Goal: Task Accomplishment & Management: Use online tool/utility

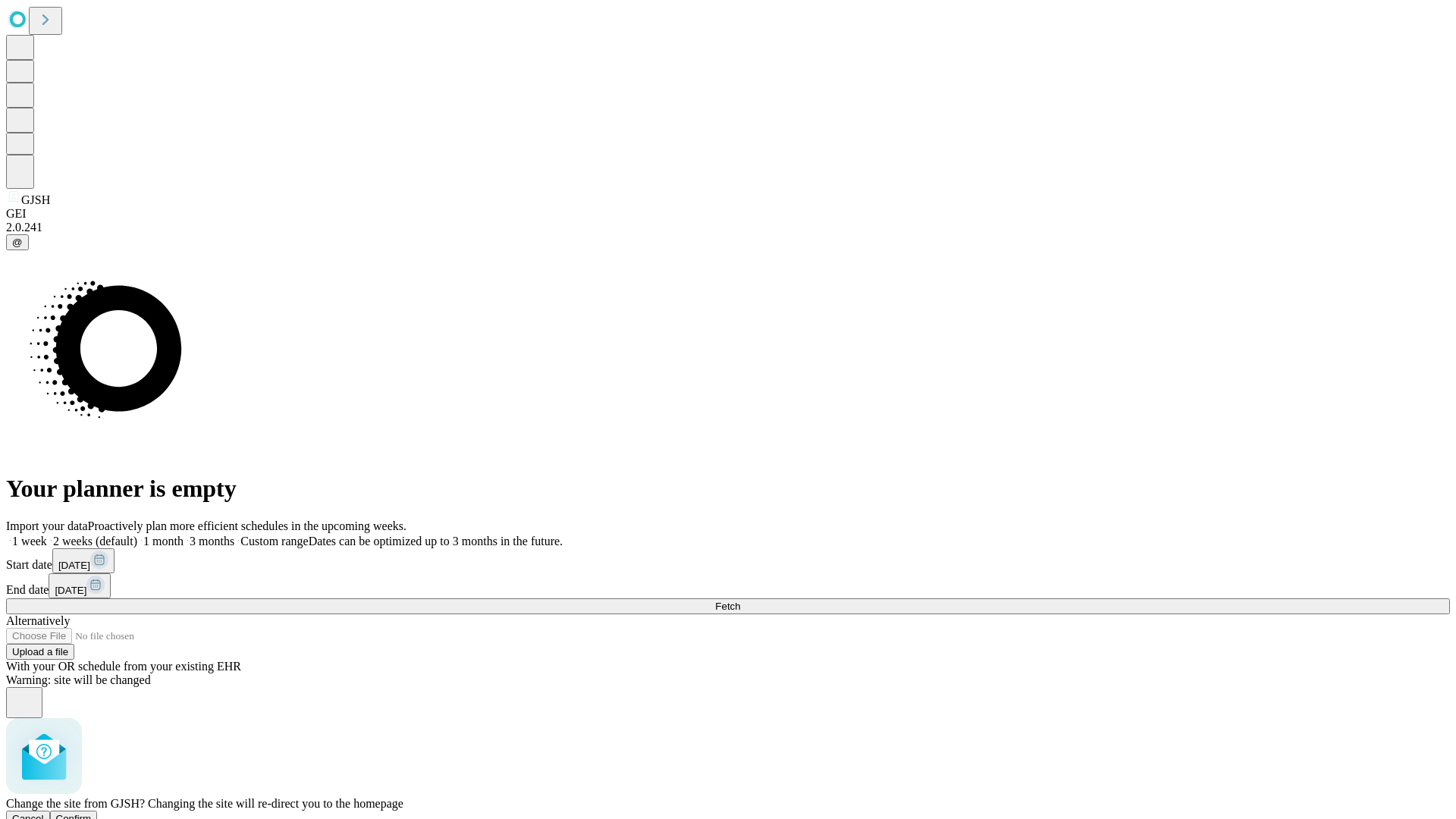
click at [92, 813] on span "Confirm" at bounding box center [74, 818] width 35 height 12
click at [47, 535] on label "1 week" at bounding box center [26, 541] width 41 height 13
click at [740, 600] on span "Fetch" at bounding box center [728, 606] width 25 height 12
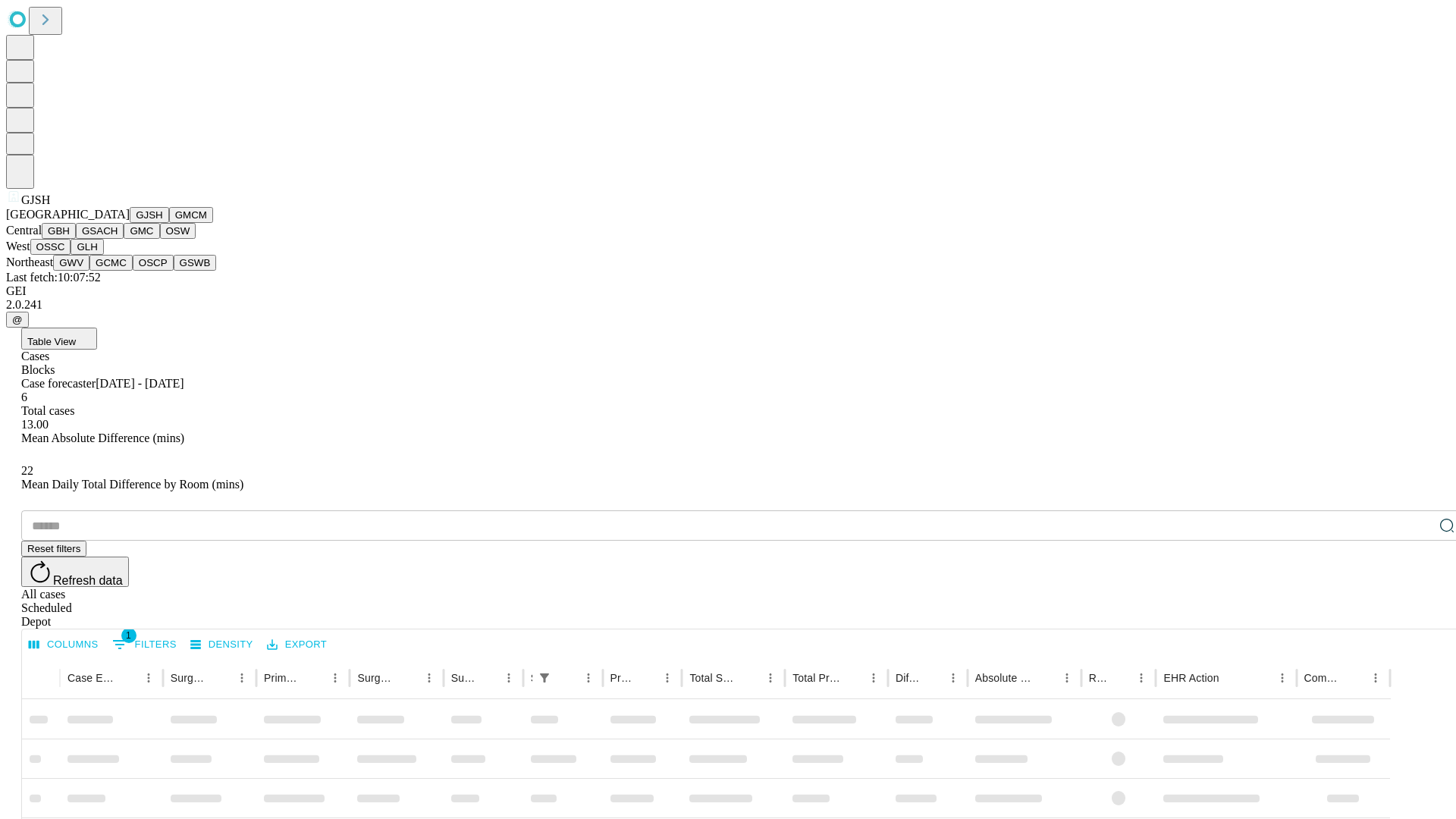
click at [169, 223] on button "GMCM" at bounding box center [190, 215] width 44 height 16
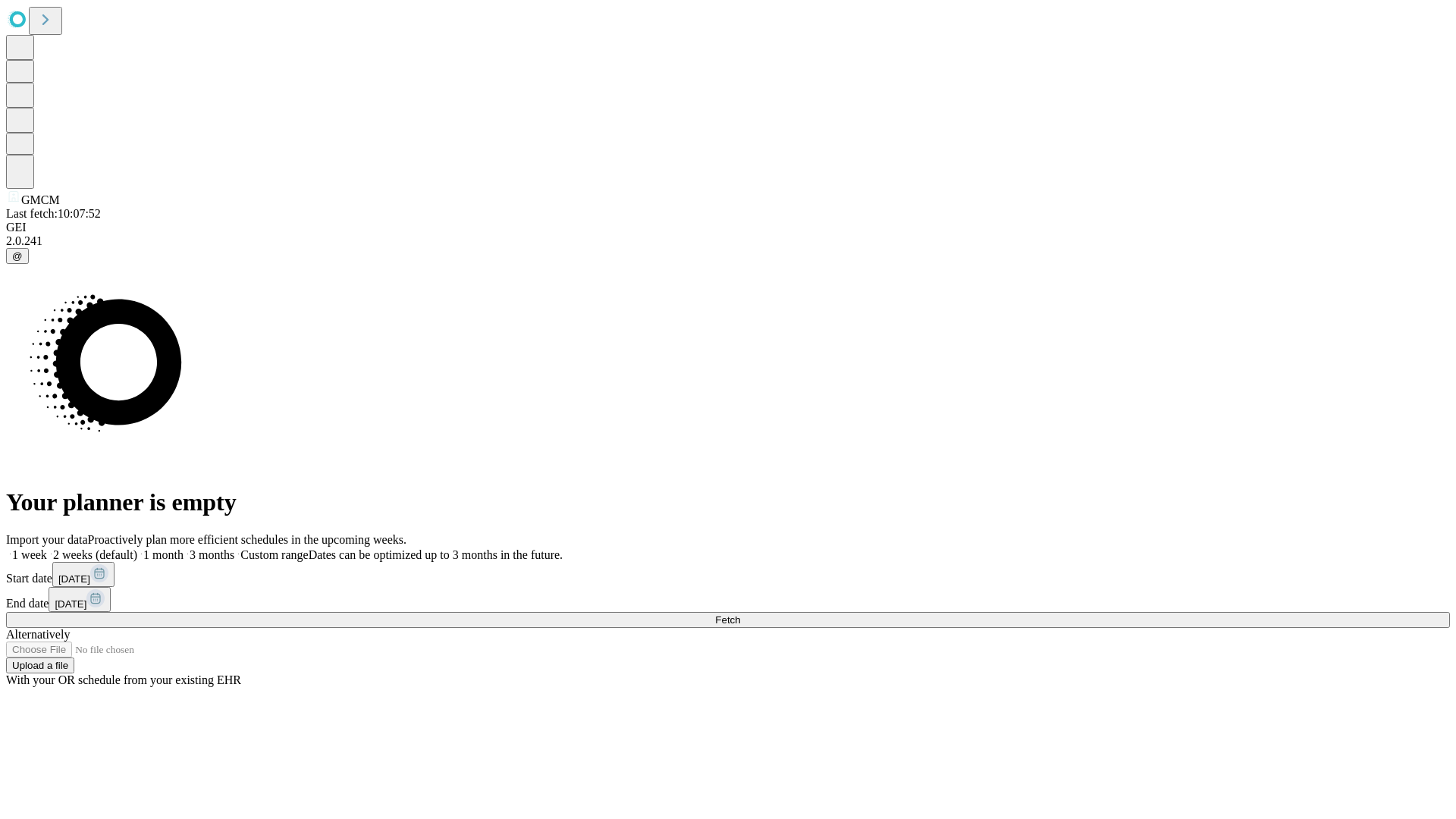
click at [47, 548] on label "1 week" at bounding box center [26, 554] width 41 height 13
click at [740, 614] on span "Fetch" at bounding box center [728, 619] width 25 height 12
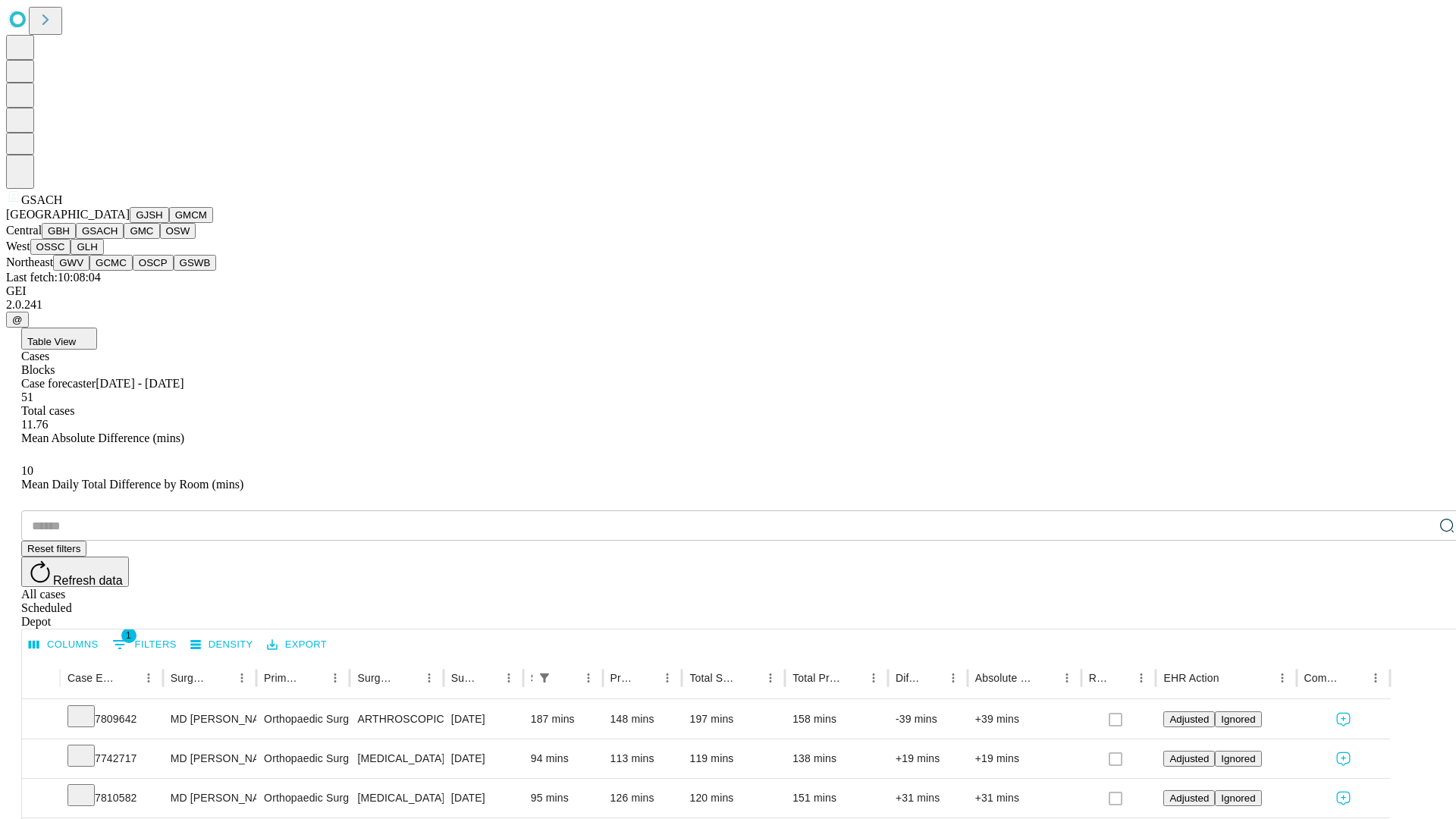
click at [123, 239] on button "GMC" at bounding box center [141, 230] width 35 height 16
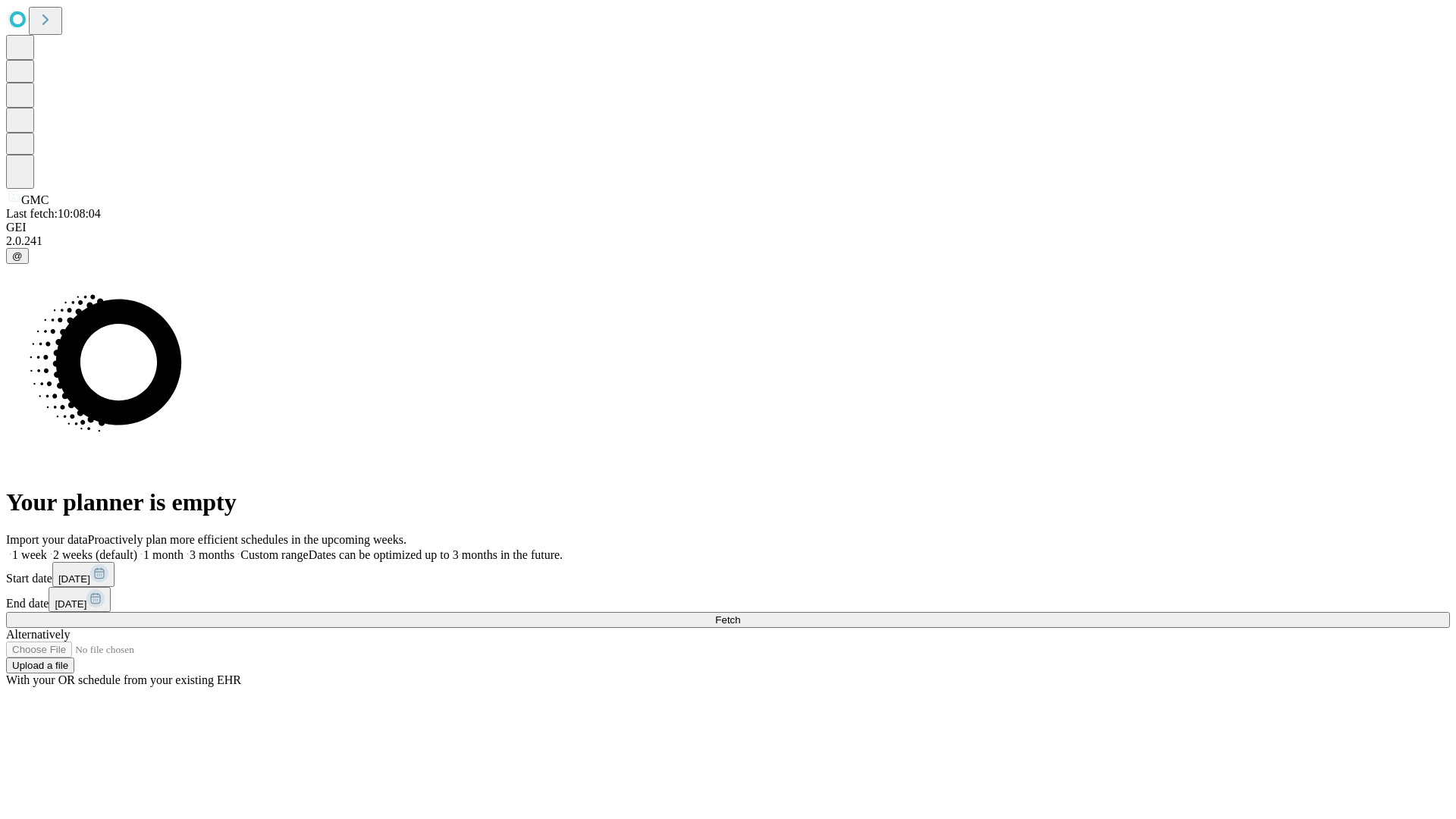
click at [740, 614] on span "Fetch" at bounding box center [728, 619] width 25 height 12
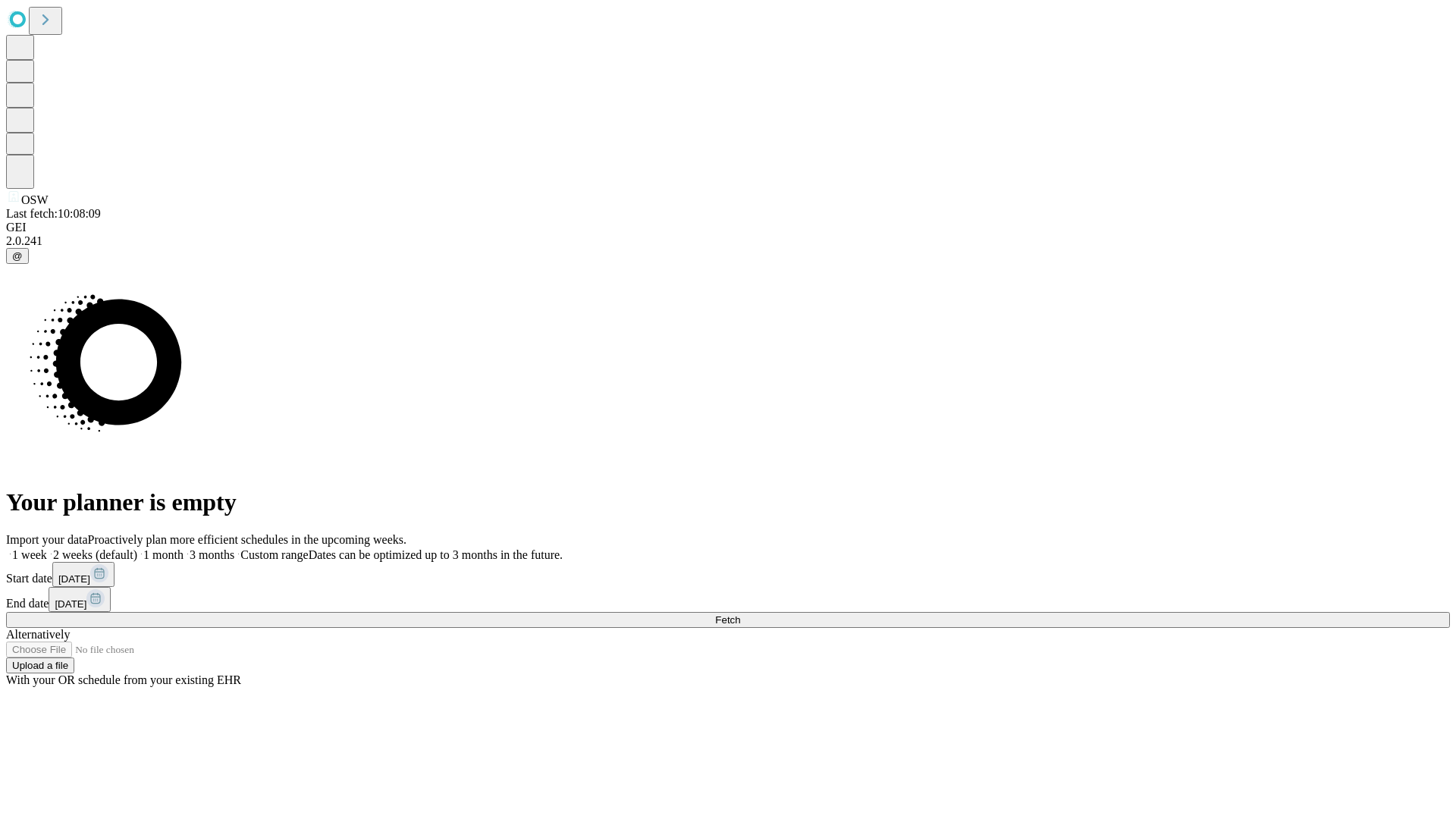
click at [740, 614] on span "Fetch" at bounding box center [728, 619] width 25 height 12
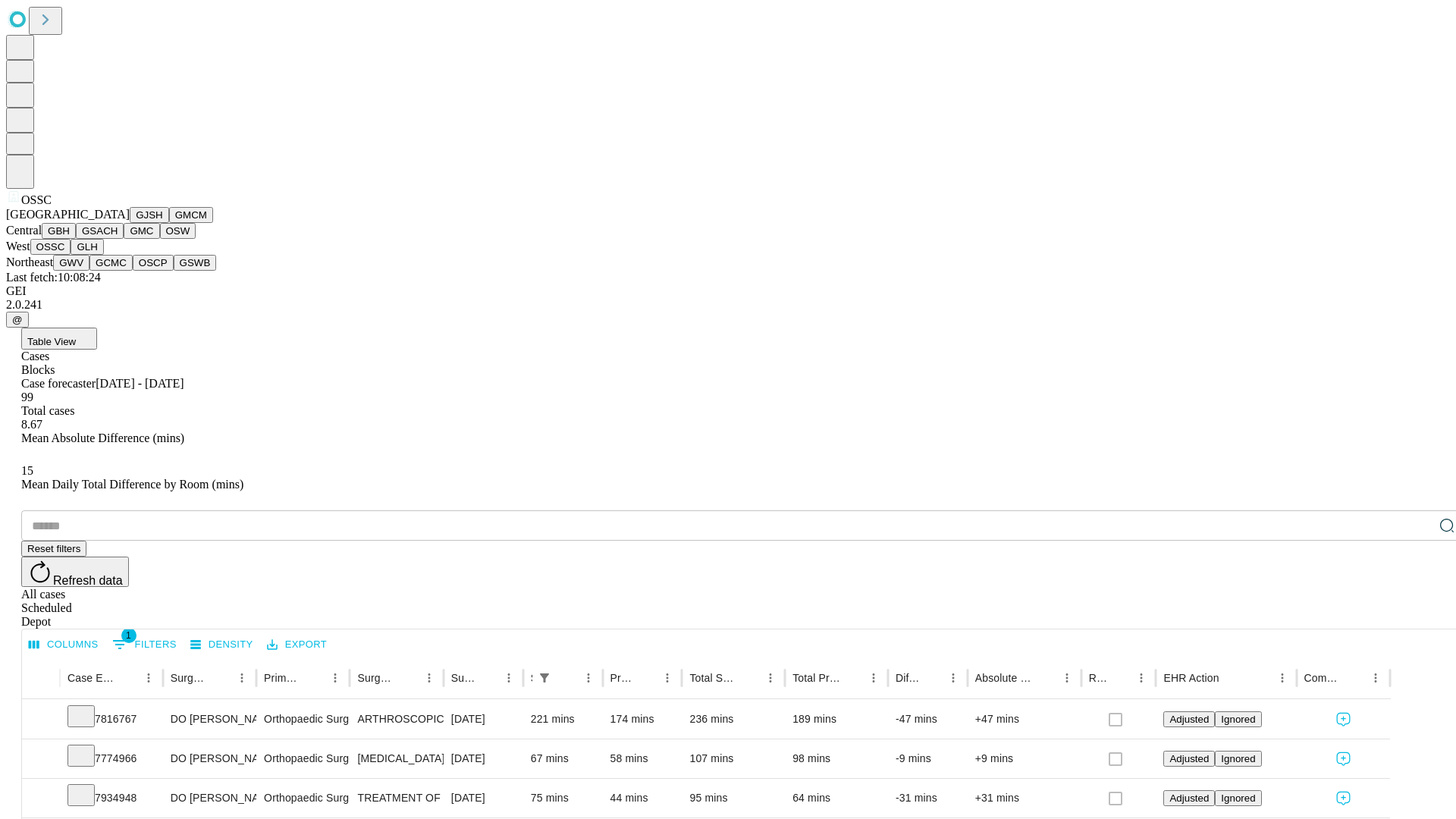
click at [103, 255] on button "GLH" at bounding box center [87, 247] width 32 height 16
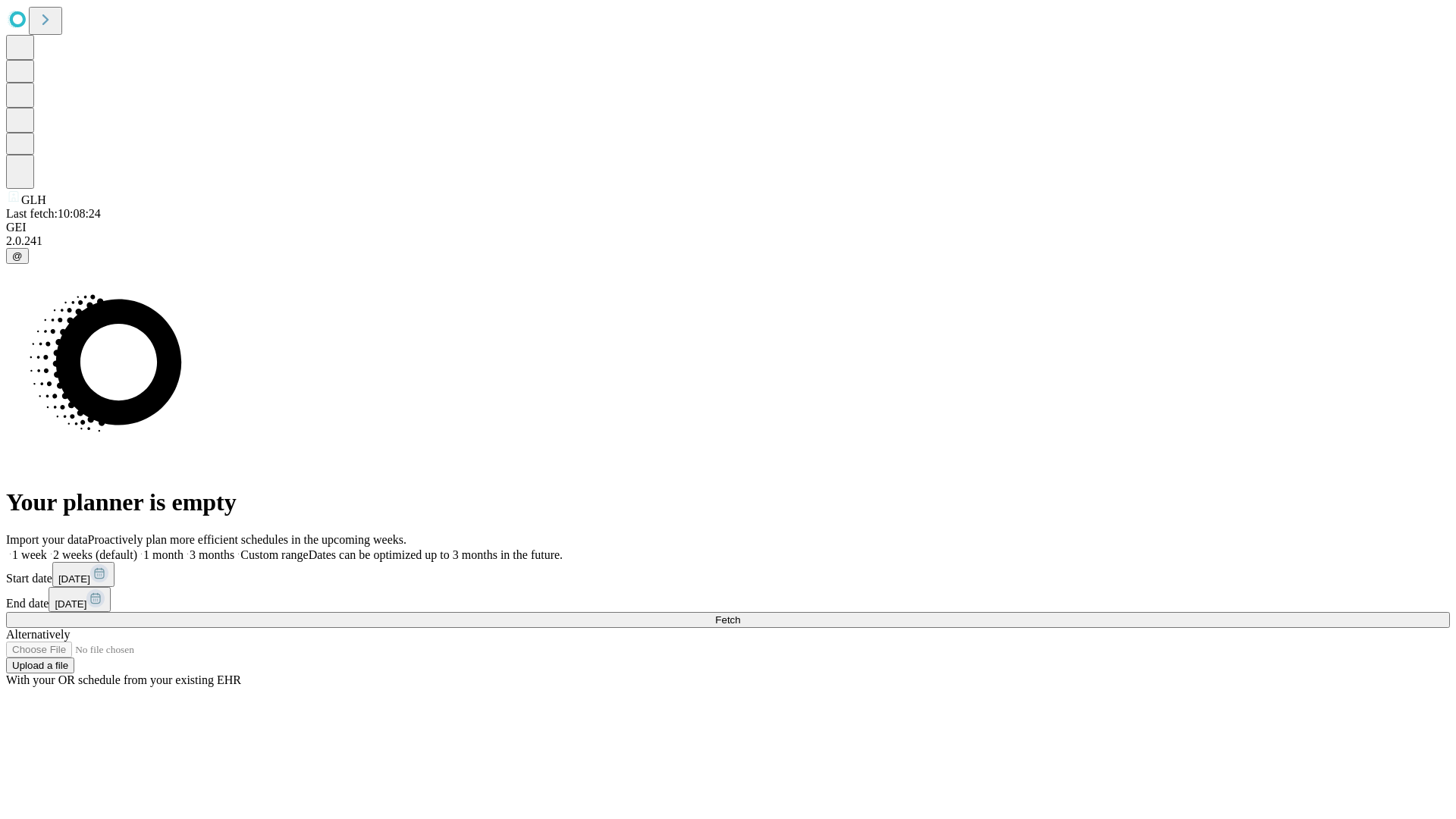
click at [47, 548] on label "1 week" at bounding box center [26, 554] width 41 height 13
click at [740, 614] on span "Fetch" at bounding box center [728, 619] width 25 height 12
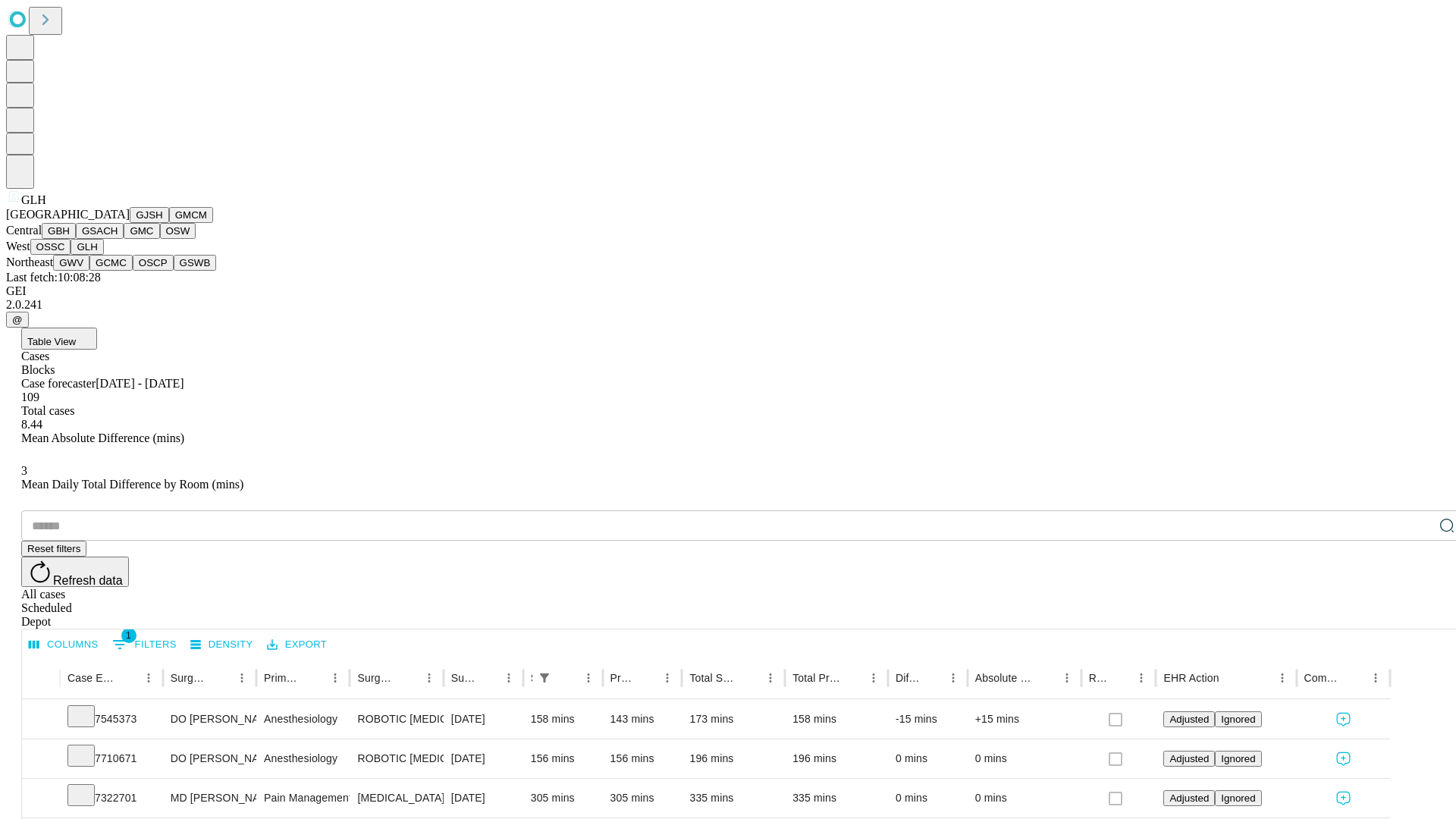
click at [89, 270] on button "GWV" at bounding box center [71, 263] width 36 height 16
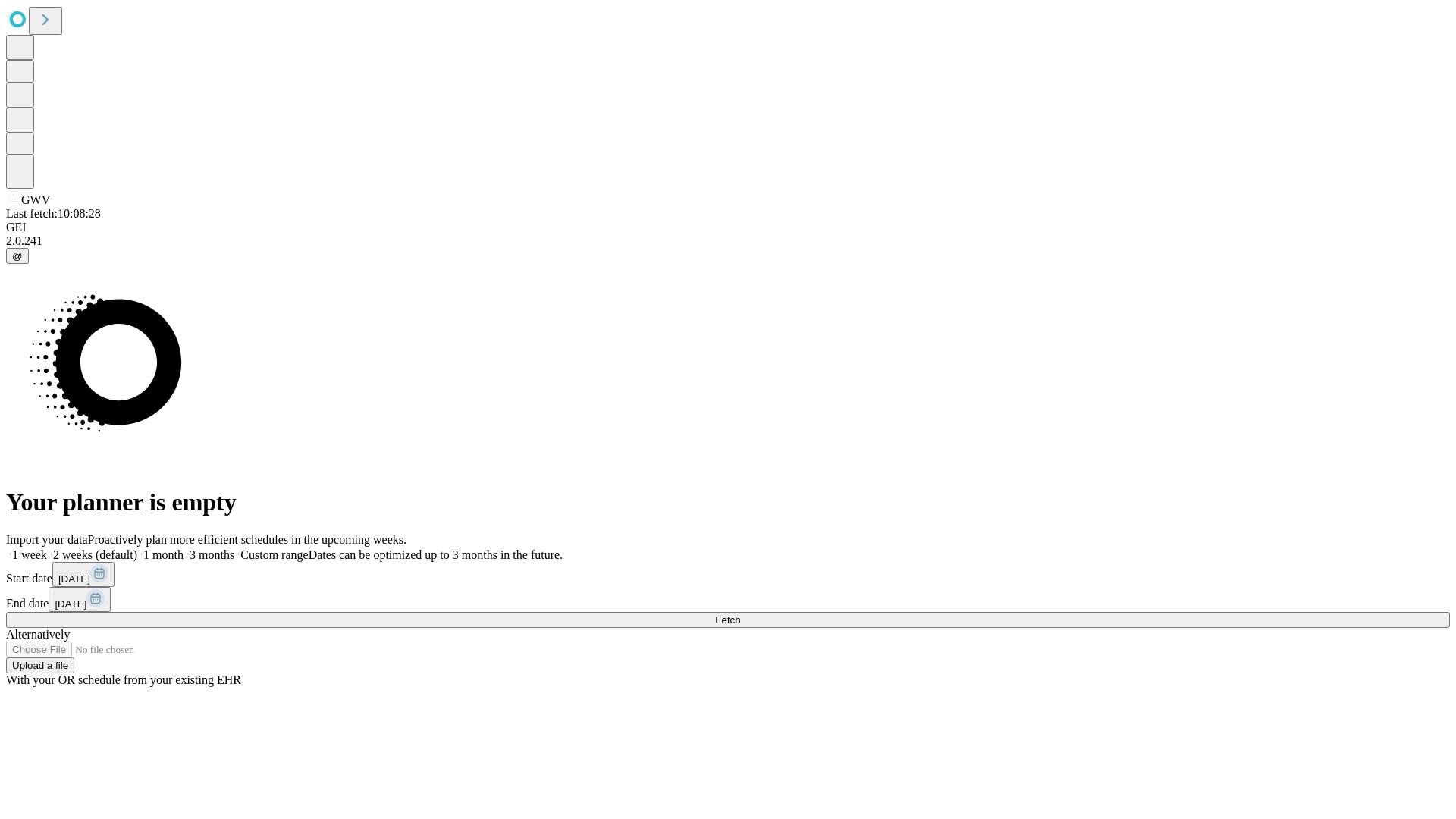
click at [47, 548] on label "1 week" at bounding box center [26, 554] width 41 height 13
click at [740, 614] on span "Fetch" at bounding box center [728, 619] width 25 height 12
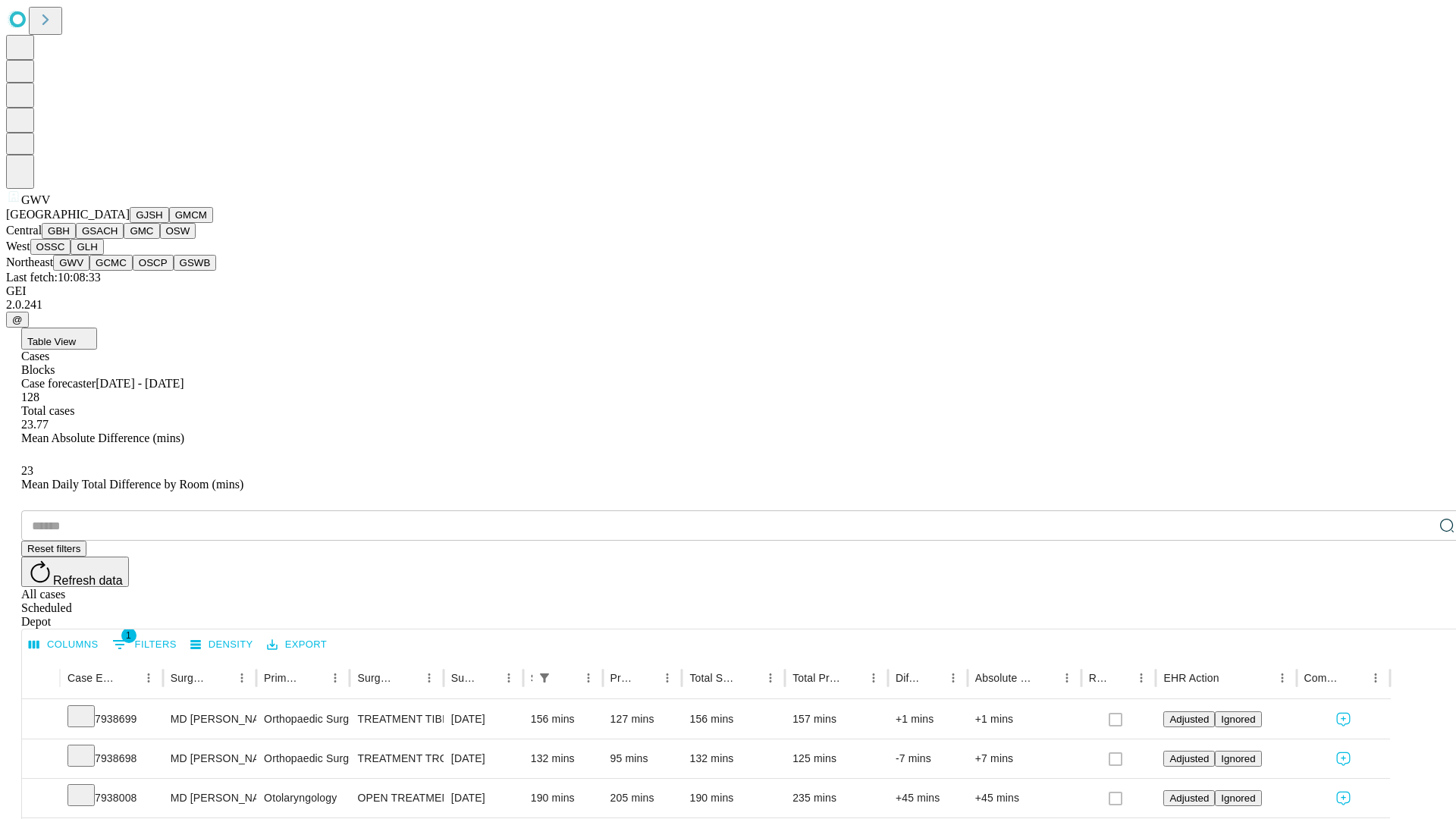
click at [118, 270] on button "GCMC" at bounding box center [111, 263] width 43 height 16
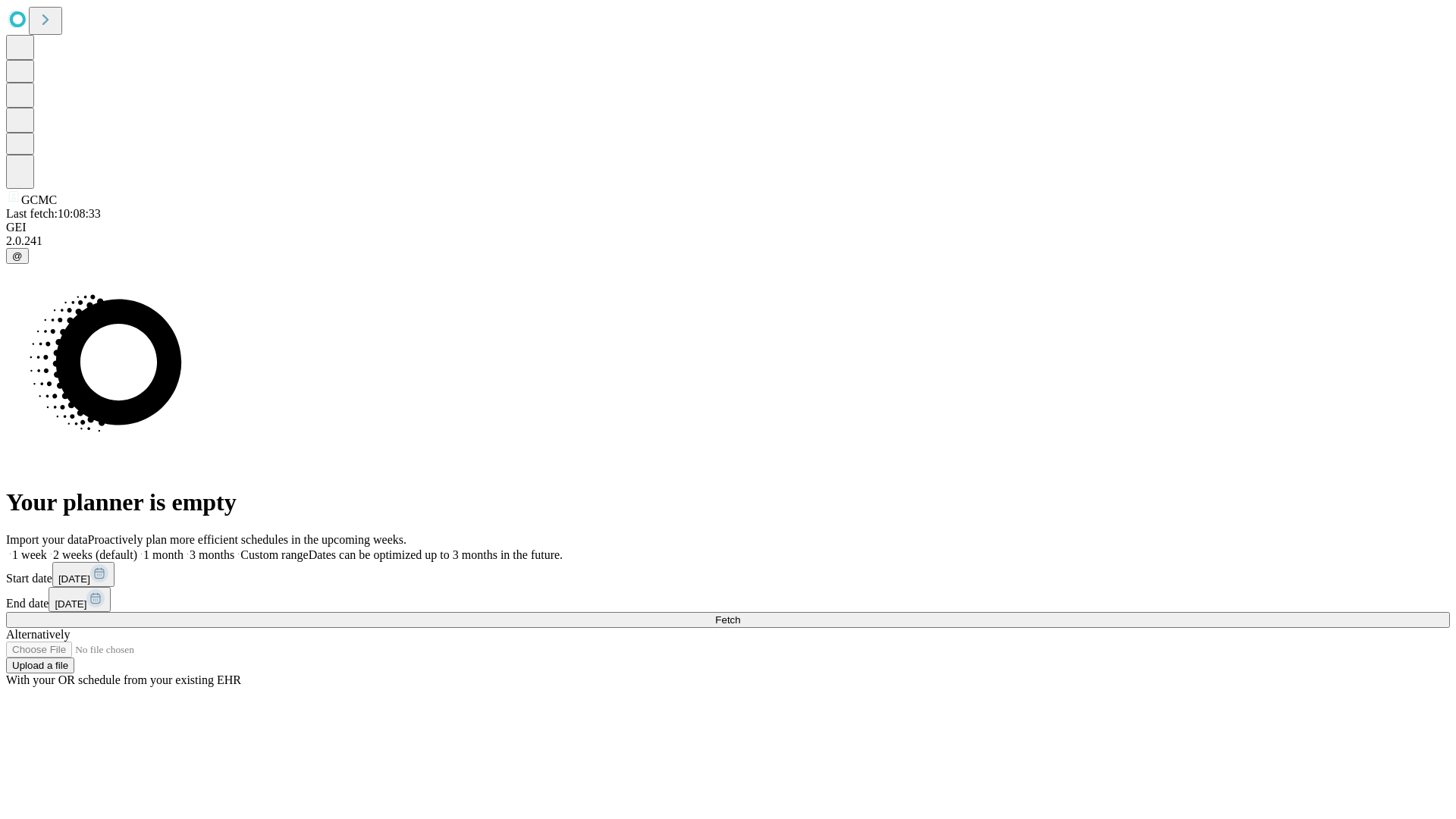
click at [47, 548] on label "1 week" at bounding box center [26, 554] width 41 height 13
click at [740, 614] on span "Fetch" at bounding box center [728, 619] width 25 height 12
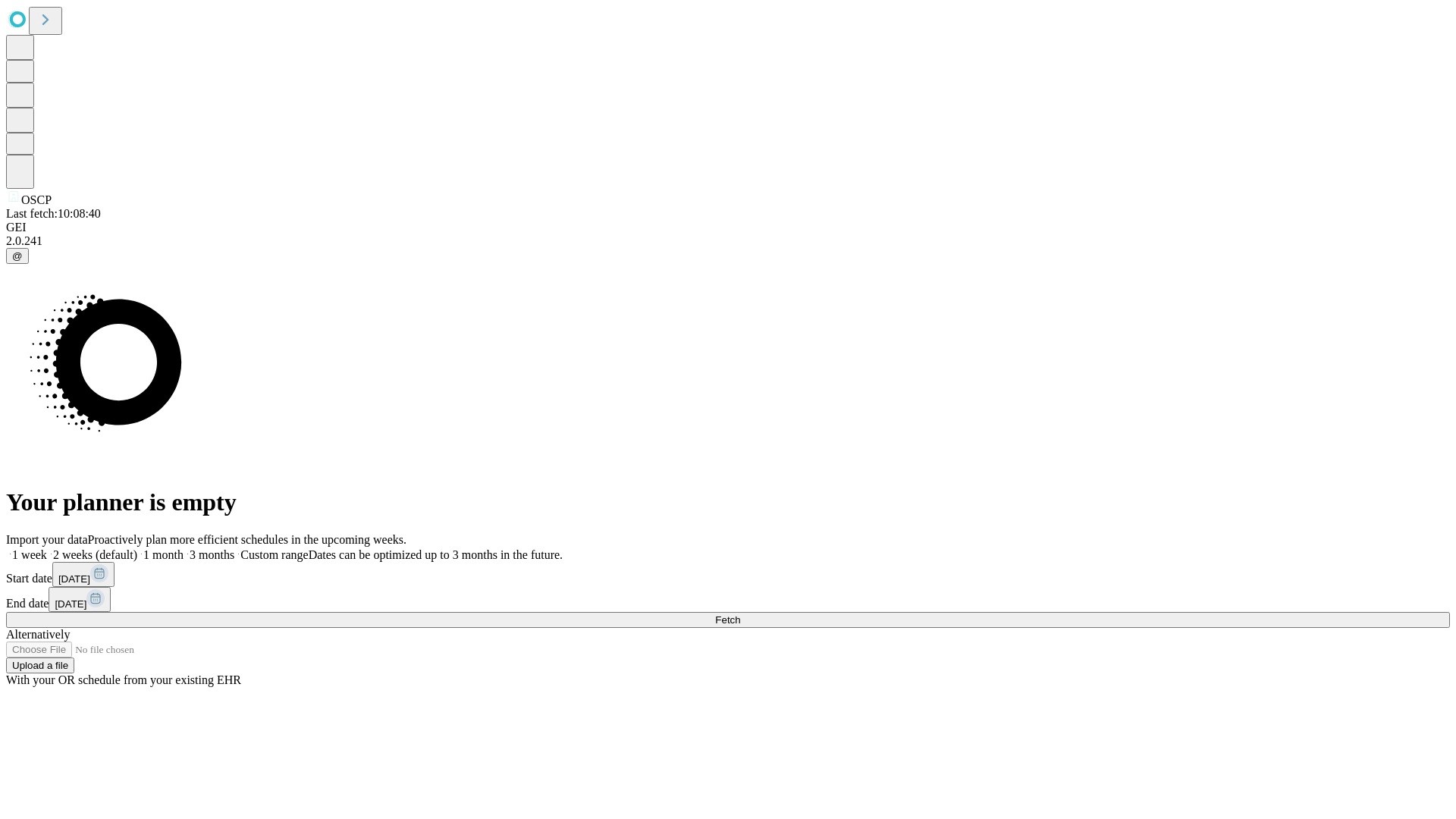
click at [47, 548] on label "1 week" at bounding box center [26, 554] width 41 height 13
click at [740, 614] on span "Fetch" at bounding box center [728, 619] width 25 height 12
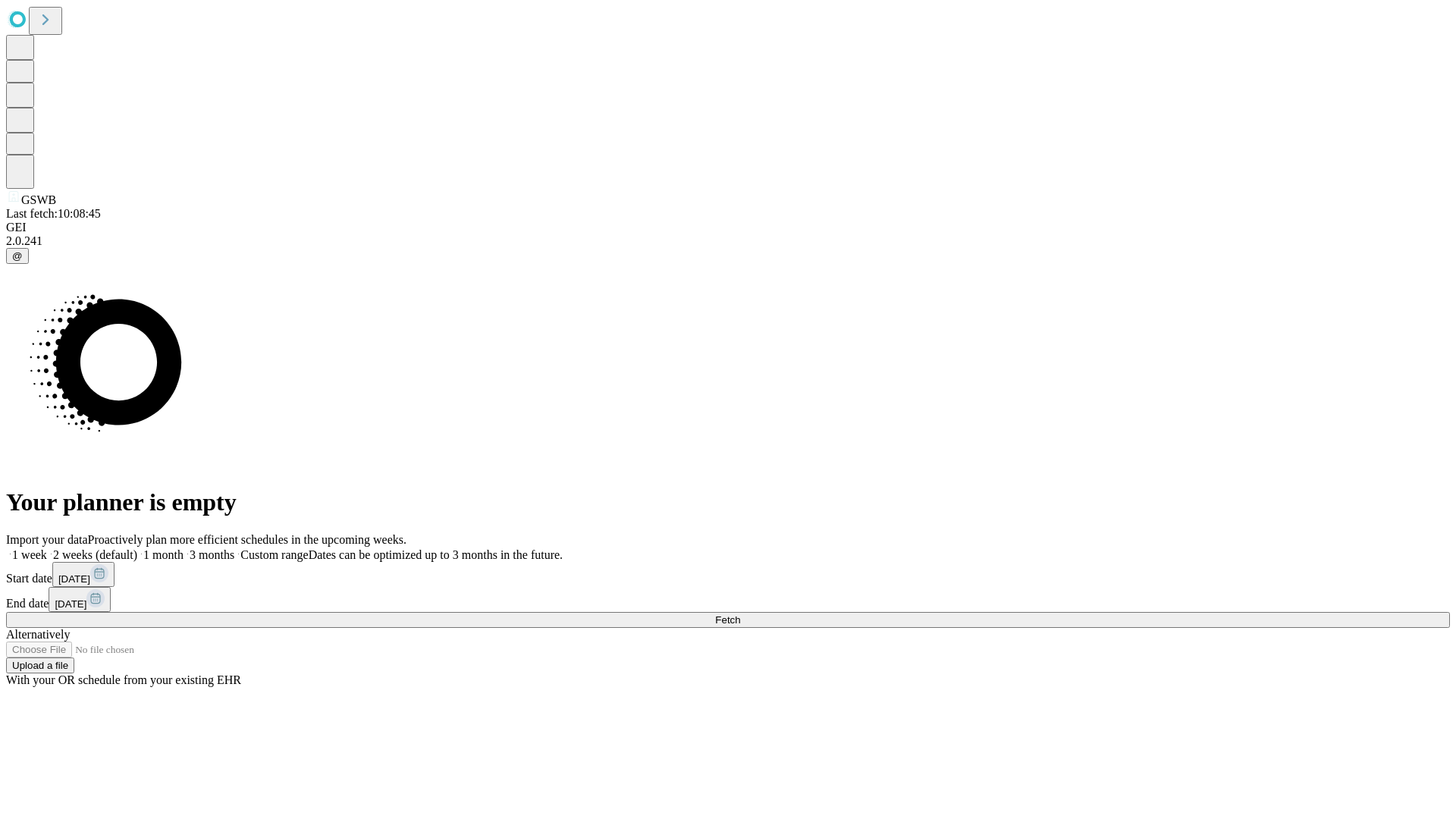
click at [47, 548] on label "1 week" at bounding box center [26, 554] width 41 height 13
click at [740, 614] on span "Fetch" at bounding box center [728, 619] width 25 height 12
